Goal: Task Accomplishment & Management: Complete application form

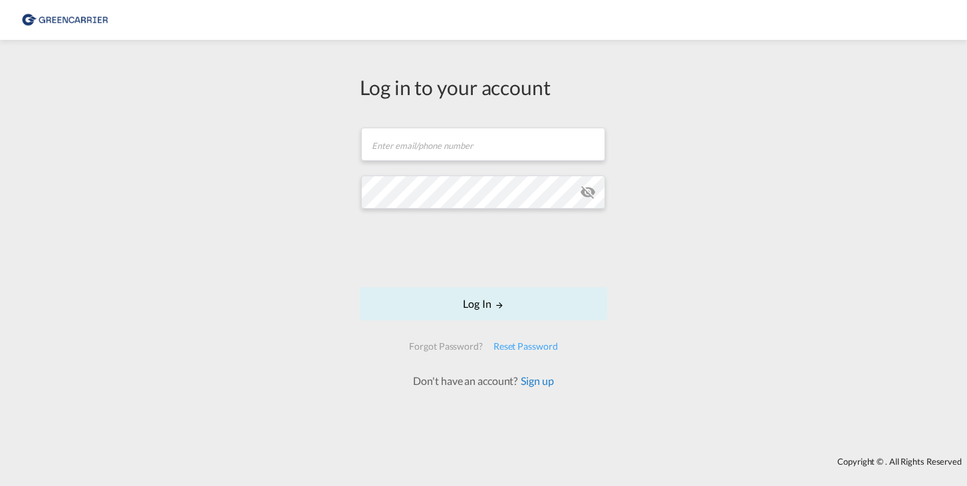
click at [533, 380] on link "Sign up" at bounding box center [536, 381] width 36 height 13
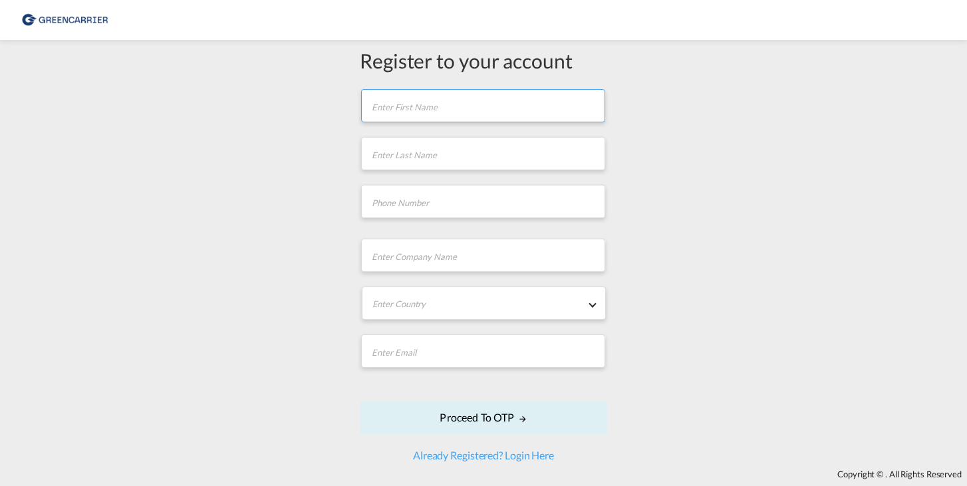
click at [399, 107] on input "text" at bounding box center [483, 105] width 244 height 33
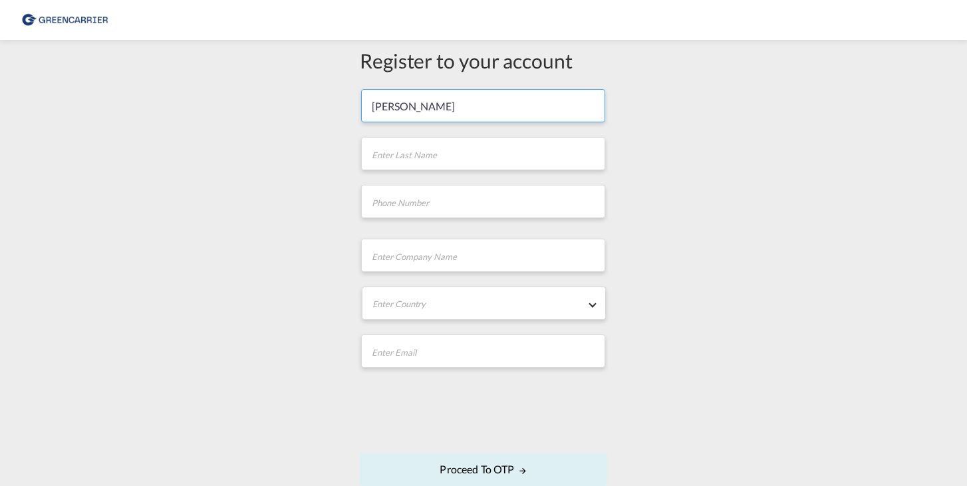
type input "[PERSON_NAME]"
type input "[PHONE_NUMBER]"
type input "Rapid Int. Spedition GmbH & Co. KG"
click at [581, 305] on md-select "Enter Country [GEOGRAPHIC_DATA] [GEOGRAPHIC_DATA] [GEOGRAPHIC_DATA] [US_STATE] …" at bounding box center [484, 303] width 244 height 33
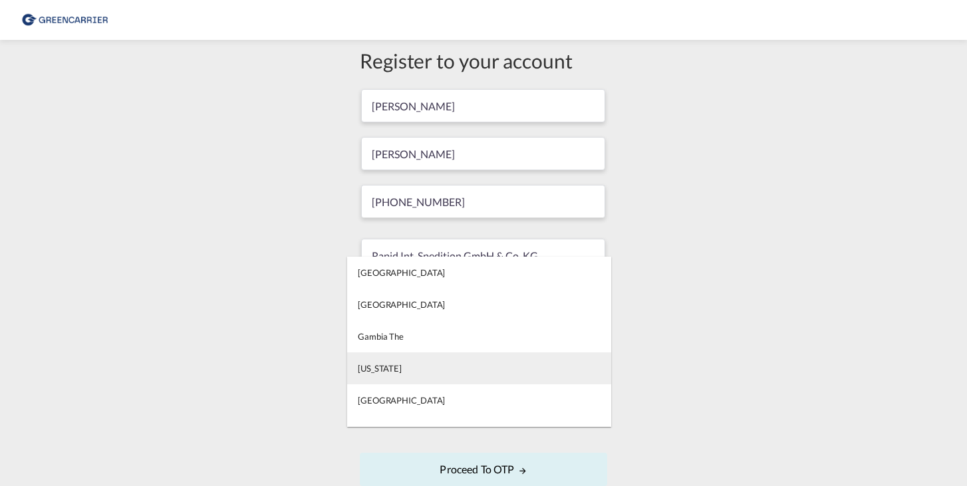
scroll to position [2682, 0]
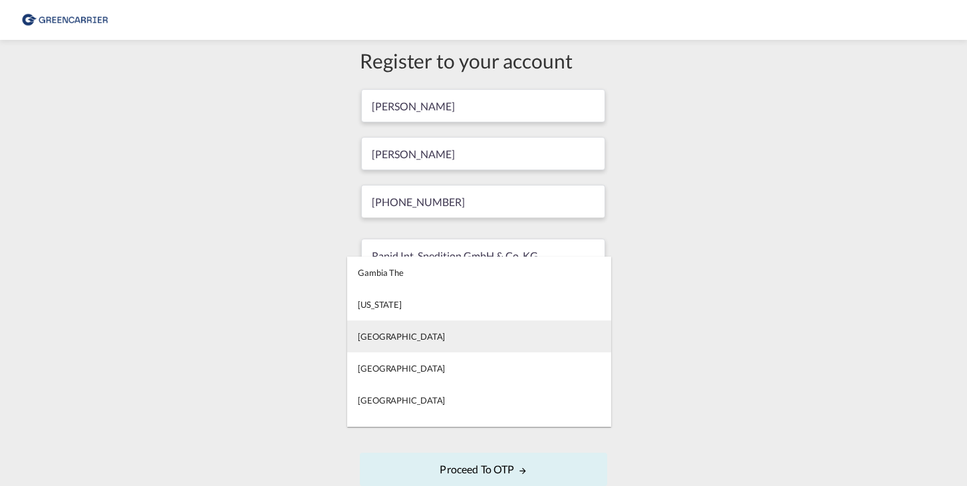
click at [412, 339] on md-option "[GEOGRAPHIC_DATA]" at bounding box center [479, 337] width 264 height 32
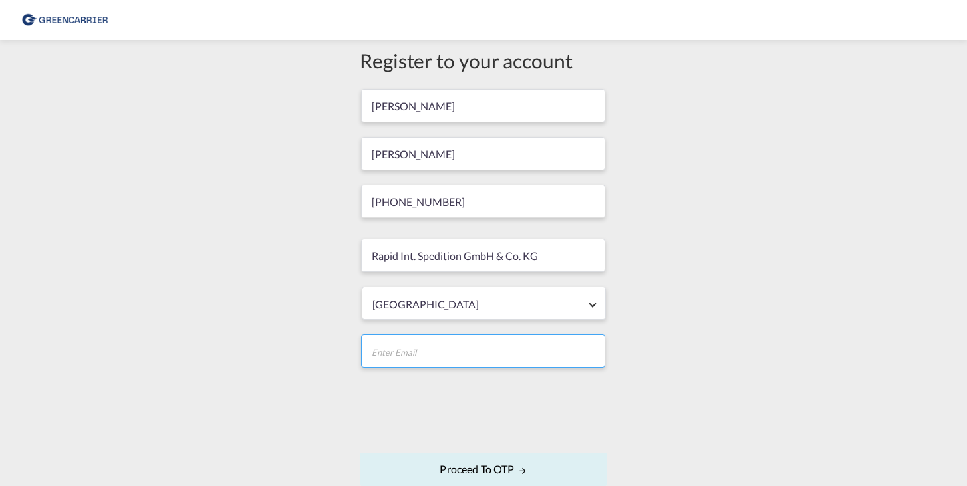
click at [478, 356] on input "email" at bounding box center [483, 351] width 244 height 33
type input "[PERSON_NAME][EMAIL_ADDRESS][PERSON_NAME][DOMAIN_NAME]"
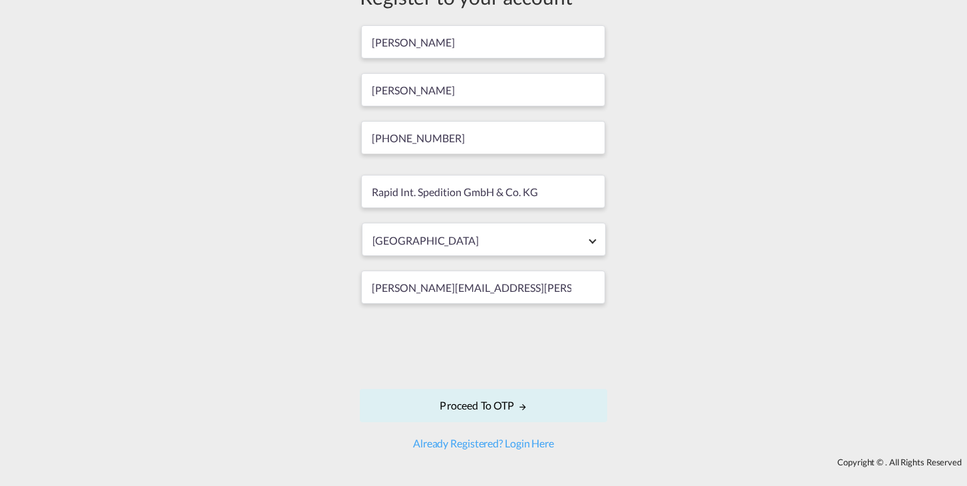
scroll to position [65, 0]
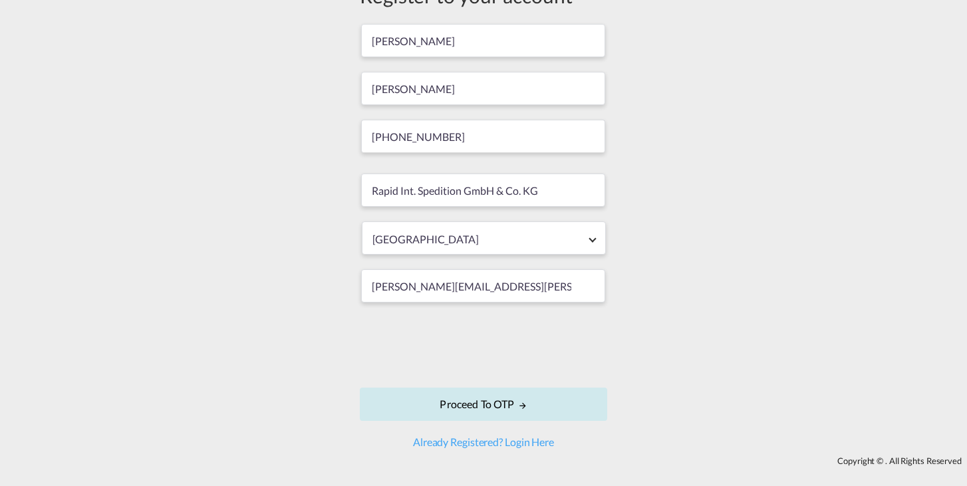
click at [509, 405] on button "Proceed to OTP" at bounding box center [483, 404] width 247 height 33
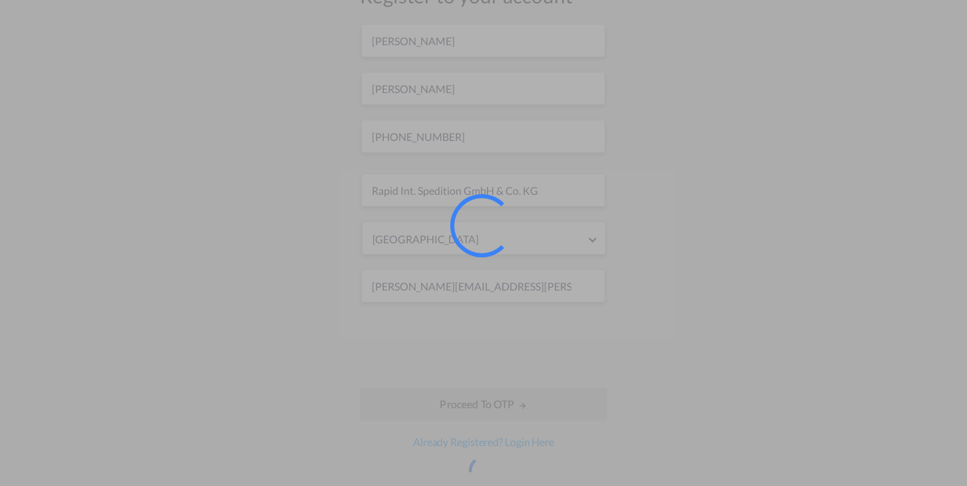
scroll to position [0, 0]
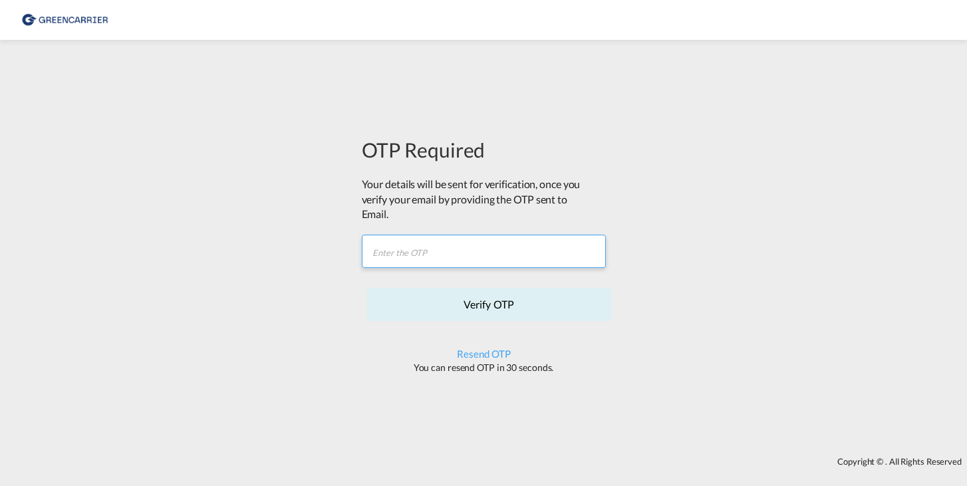
click at [398, 251] on input "text" at bounding box center [484, 251] width 244 height 33
paste input "CTKBSH"
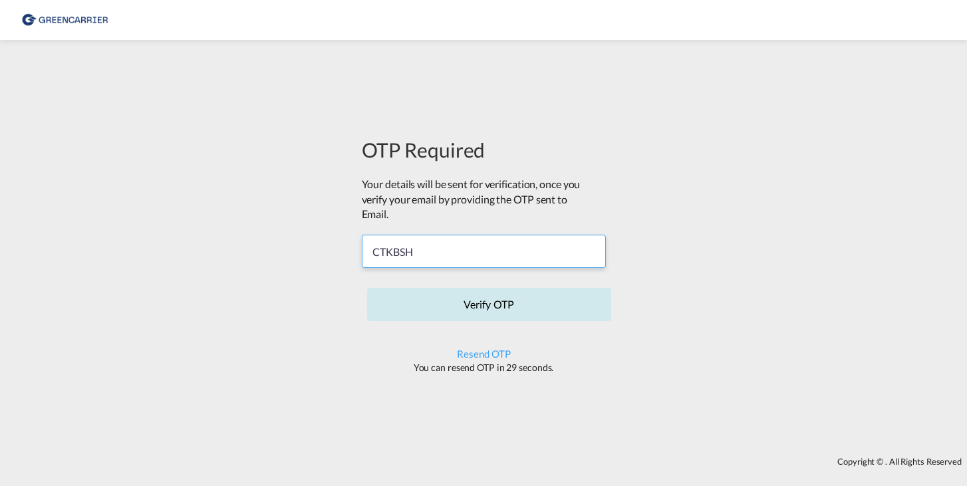
type input "CTKBSH"
click at [506, 305] on button "Verify OTP" at bounding box center [489, 304] width 244 height 33
